Goal: Information Seeking & Learning: Learn about a topic

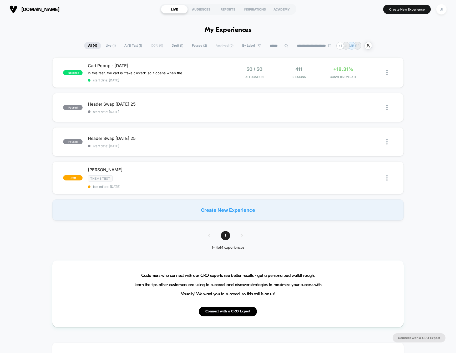
click at [421, 79] on div "published Cart Popup - [DATE] In this test, the cart is "fake clicked" so it op…" at bounding box center [228, 138] width 456 height 163
click at [310, 69] on div "411 Sessions" at bounding box center [299, 72] width 42 height 12
